Goal: Transaction & Acquisition: Purchase product/service

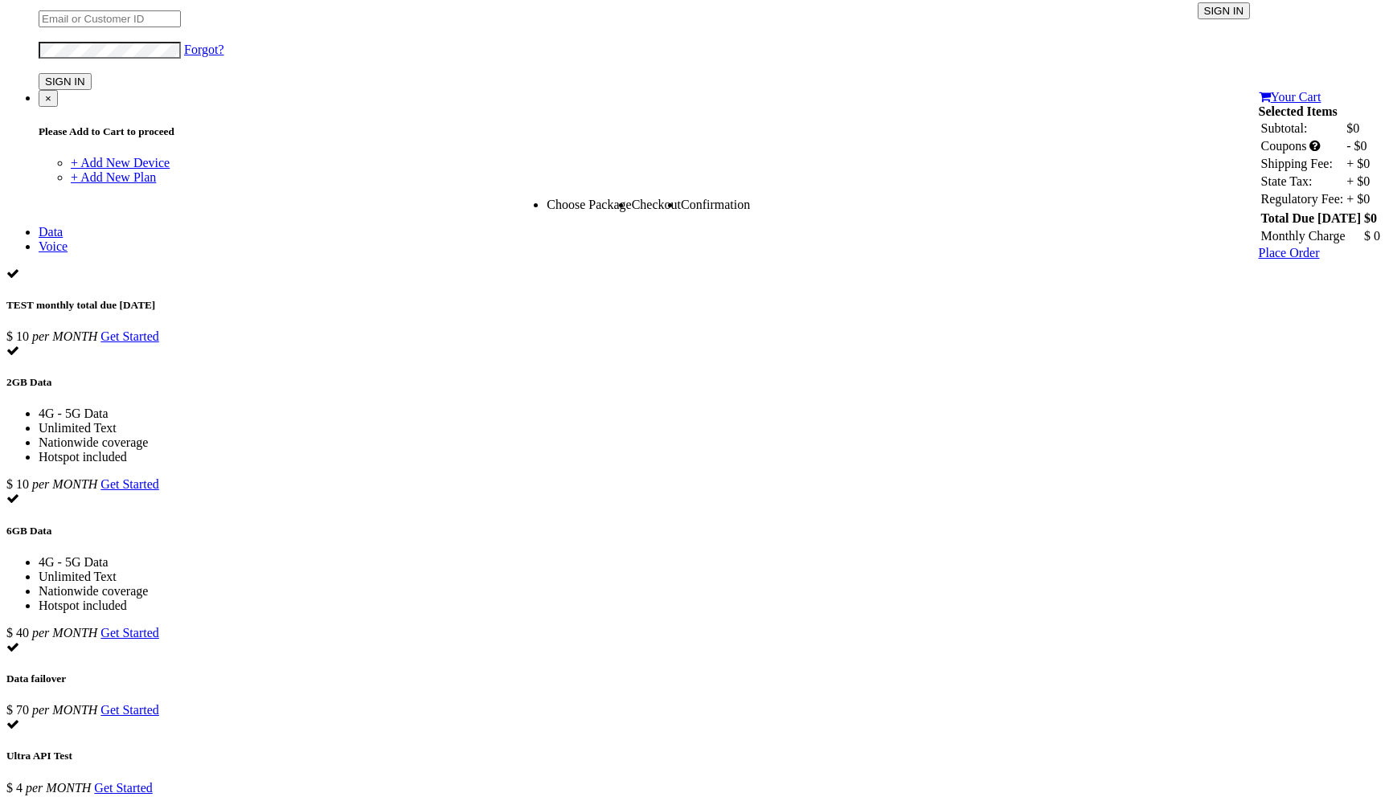
scroll to position [202, 0]
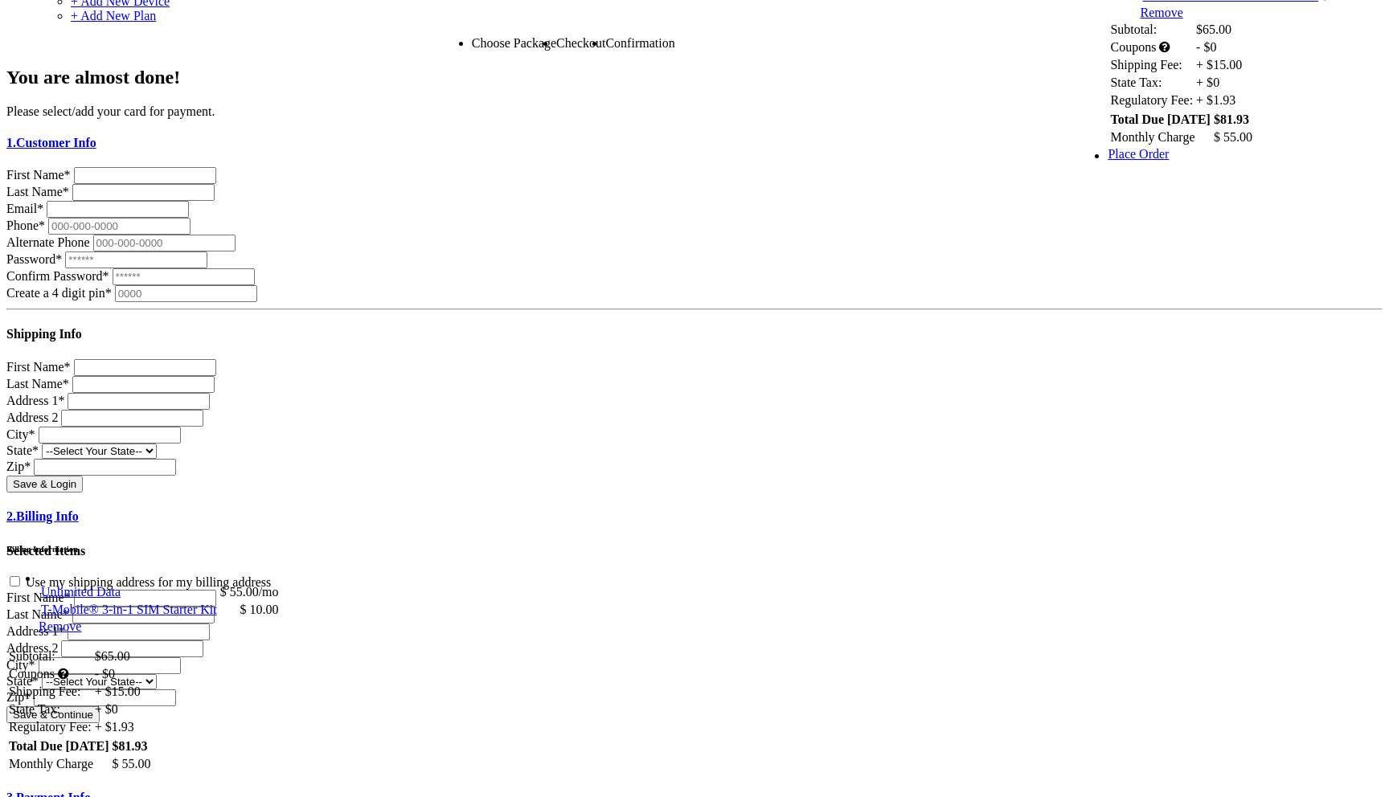
scroll to position [340, 0]
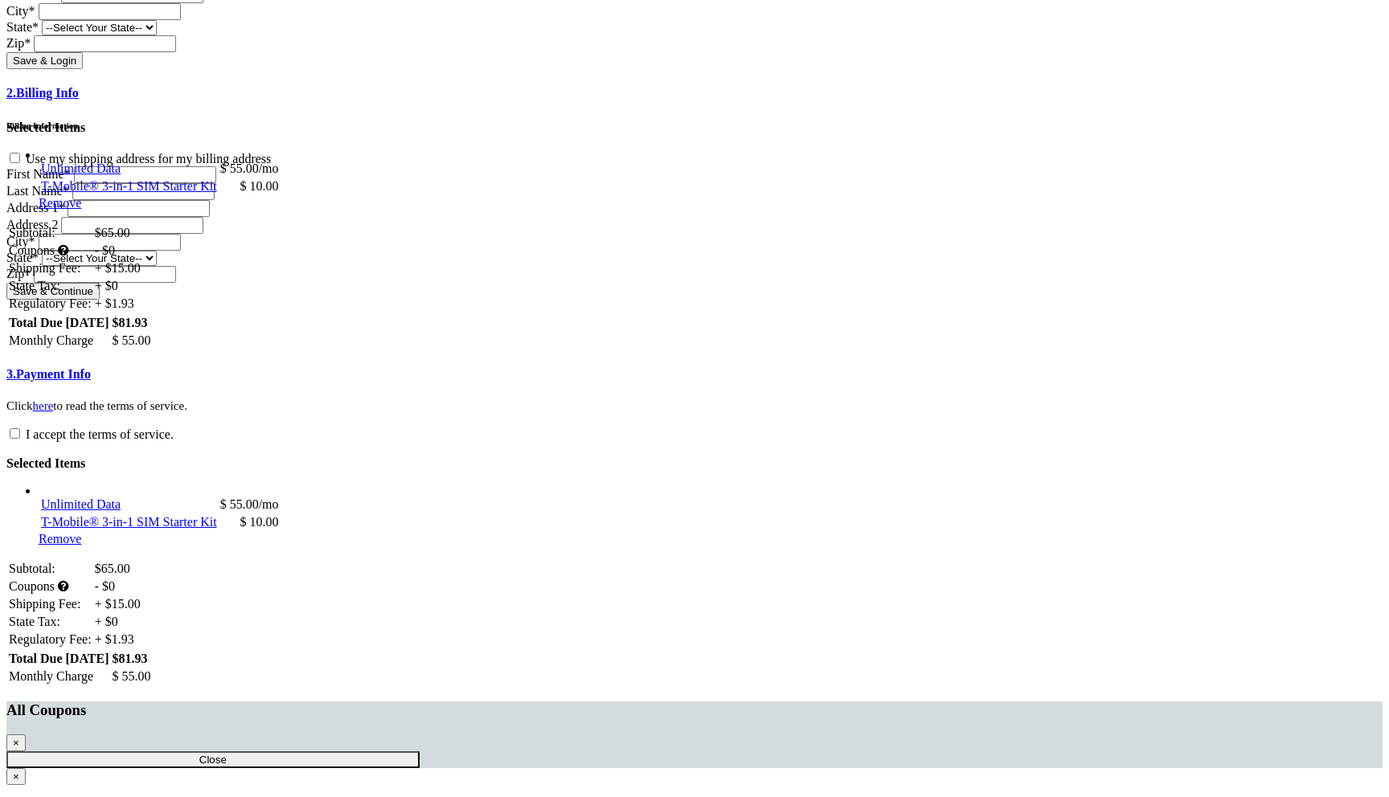
scroll to position [762, 0]
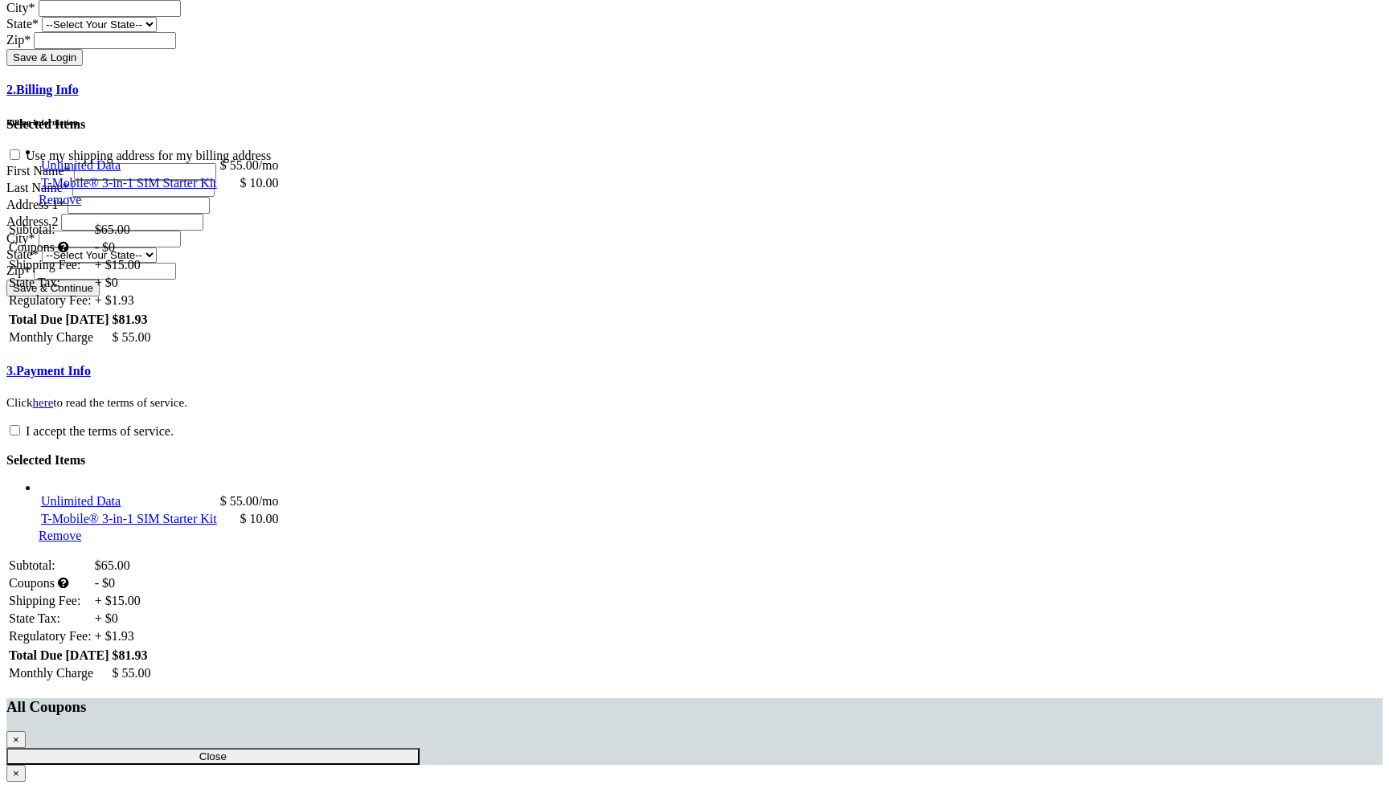
click at [57, 249] on section "Choose Package Checkout Confirmation You are almost done! Please select/add you…" at bounding box center [694, 186] width 1376 height 1155
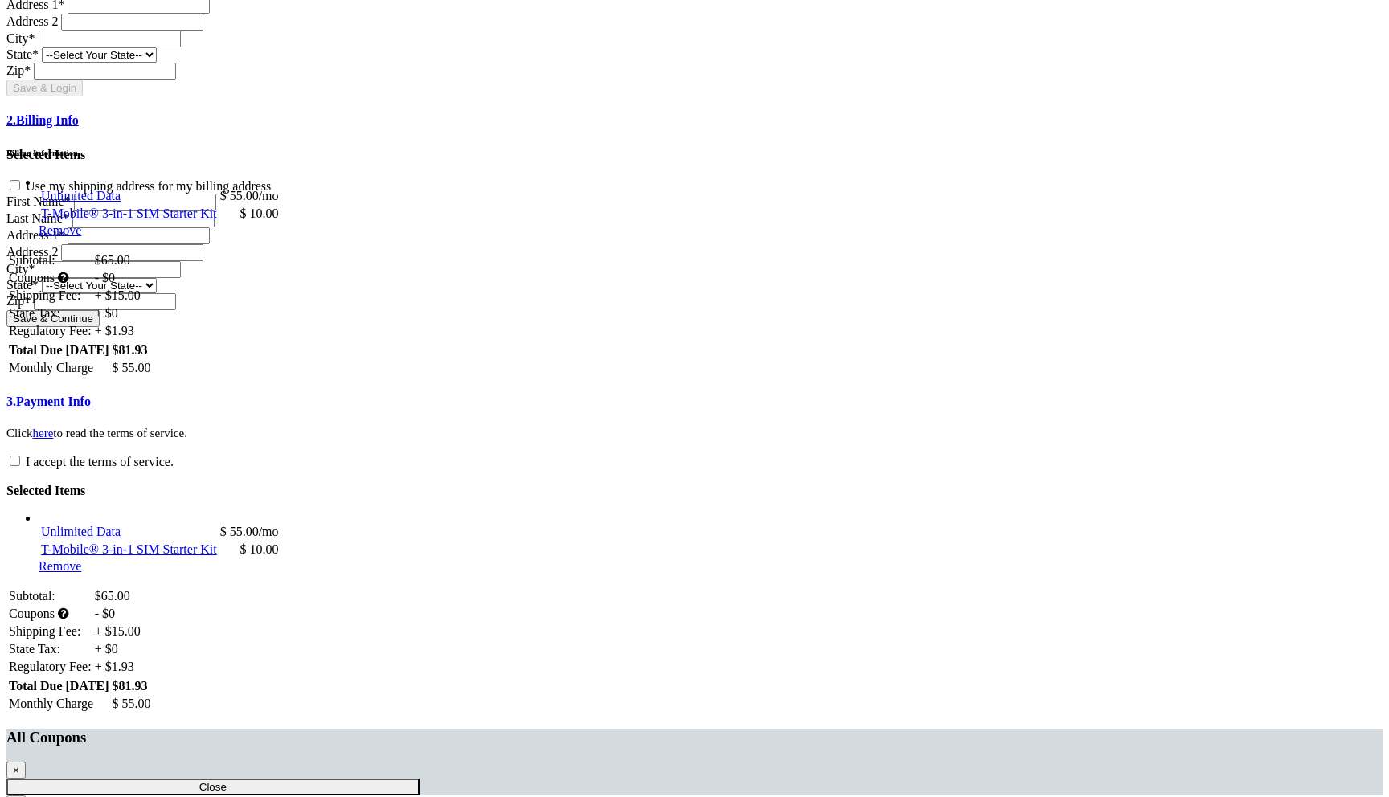
scroll to position [734, 0]
click at [403, 125] on h4 "2. Billing Info" at bounding box center [694, 118] width 1376 height 14
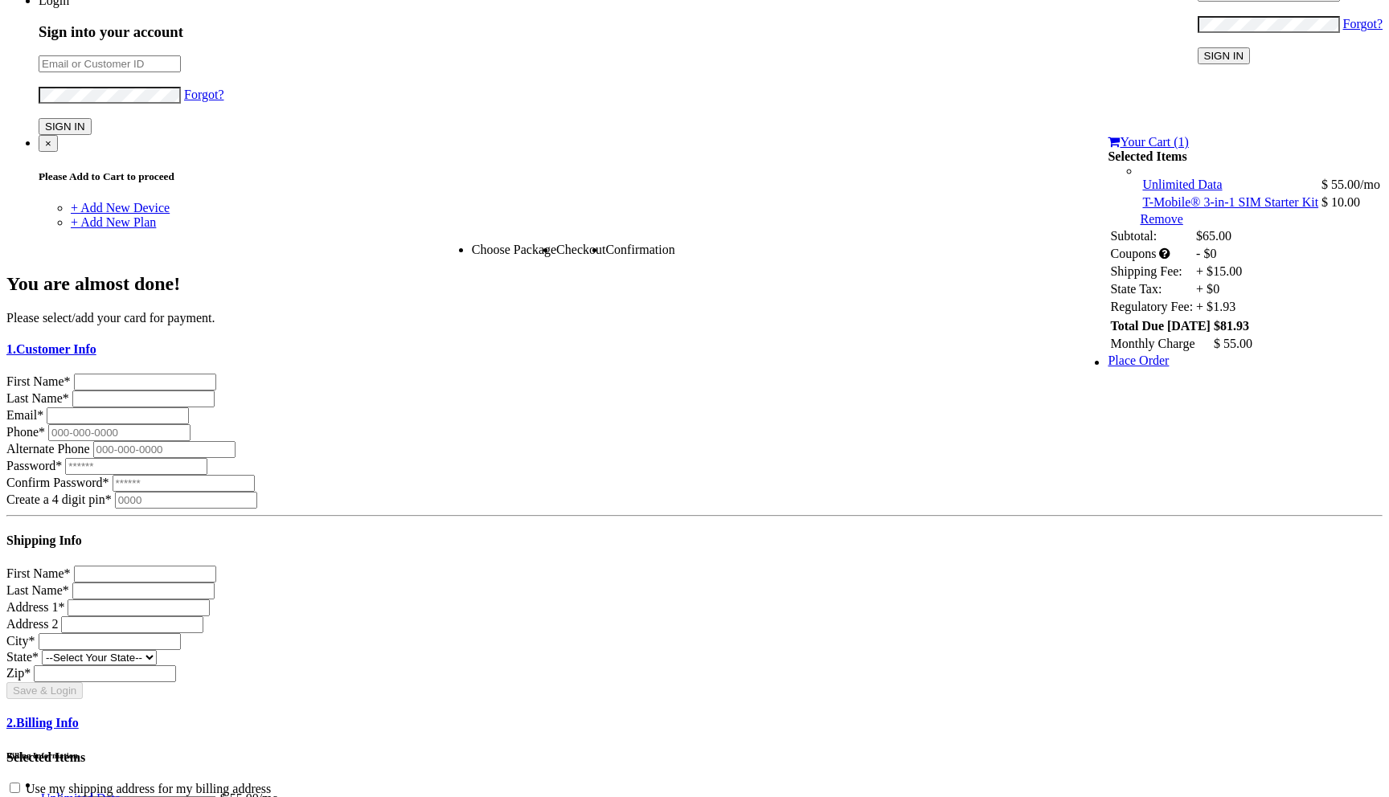
scroll to position [0, 0]
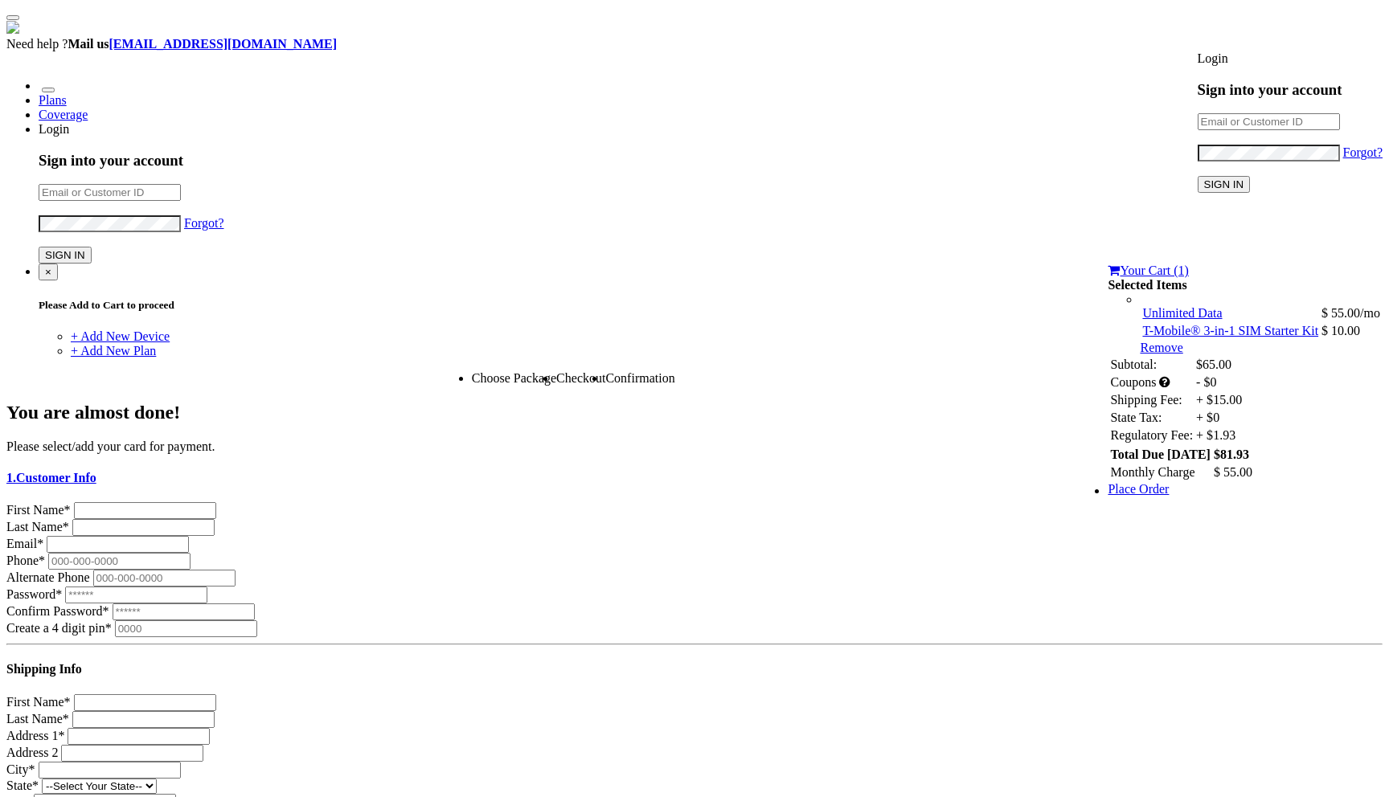
click at [67, 93] on link "Plans" at bounding box center [53, 100] width 28 height 14
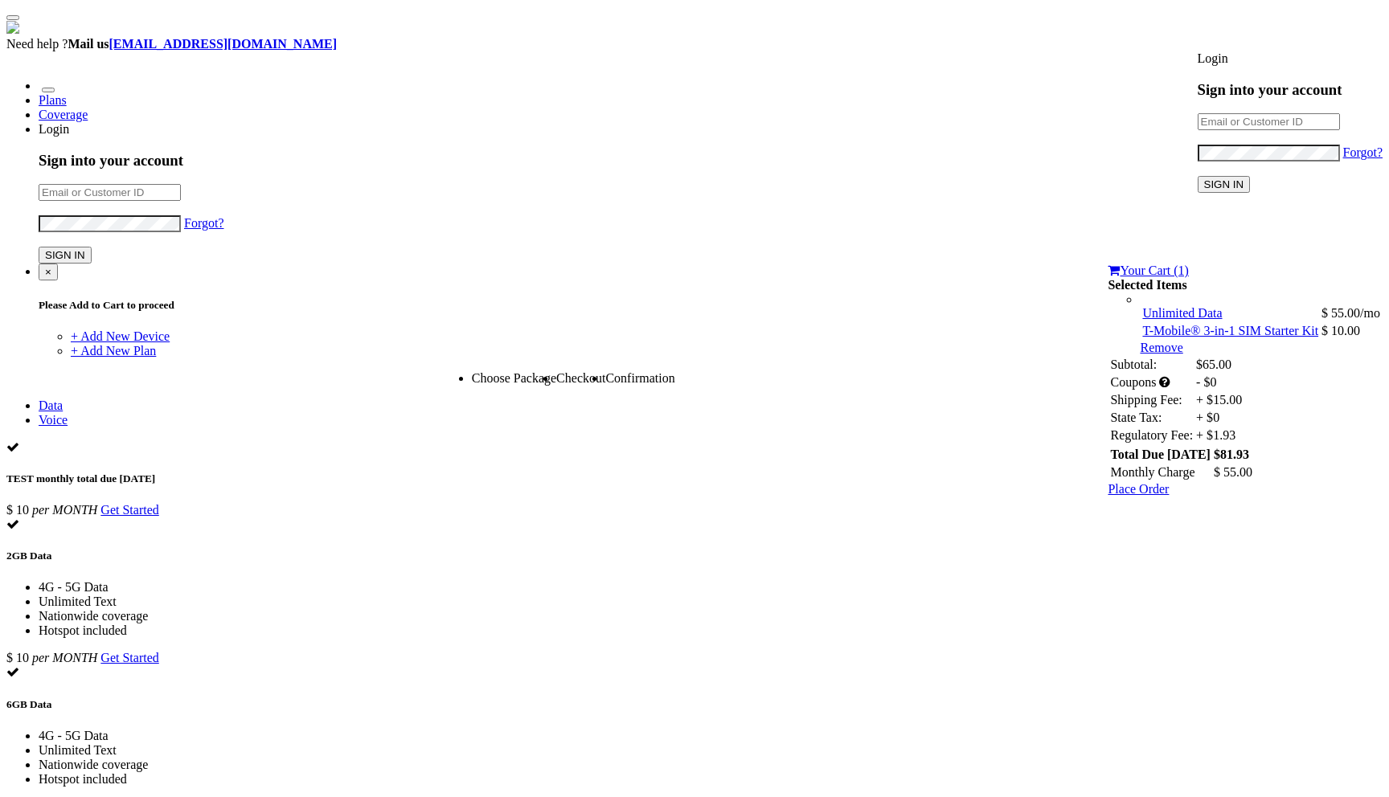
click at [877, 51] on div "Login Sign into your account Forgot? SIGN IN" at bounding box center [694, 51] width 1376 height 0
